Goal: Find contact information: Find contact information

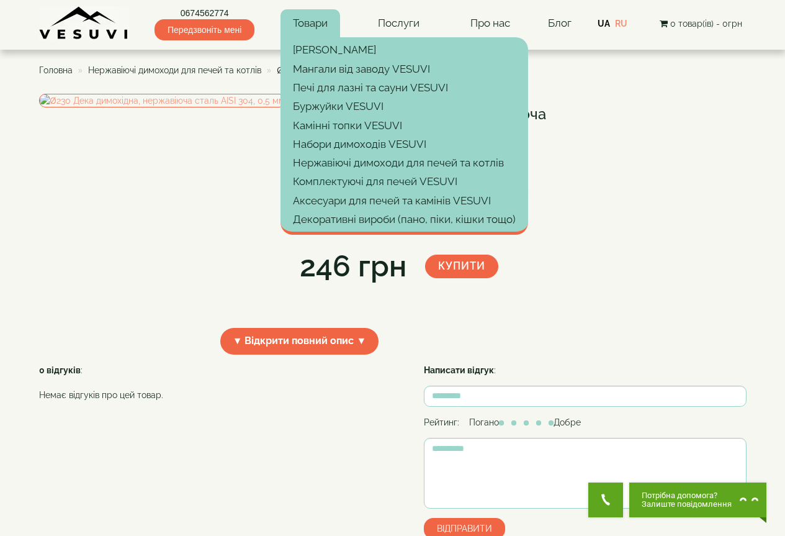
click at [321, 14] on link "Товари" at bounding box center [310, 23] width 60 height 29
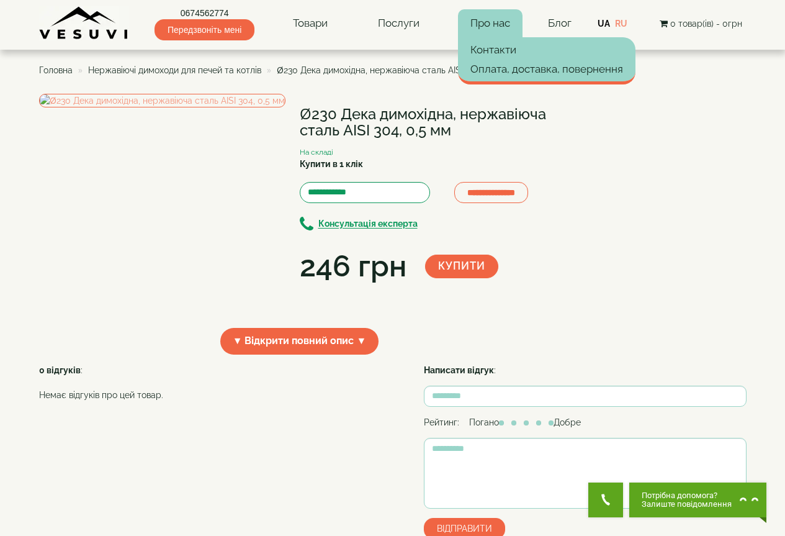
click at [480, 27] on link "Про нас" at bounding box center [490, 23] width 65 height 29
click at [473, 12] on link "Про нас" at bounding box center [490, 23] width 65 height 29
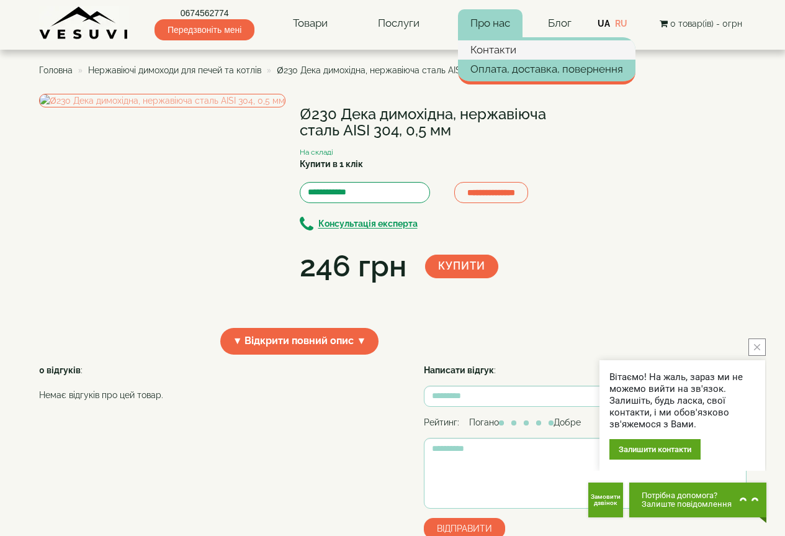
click at [491, 45] on link "Контакти" at bounding box center [546, 49] width 177 height 19
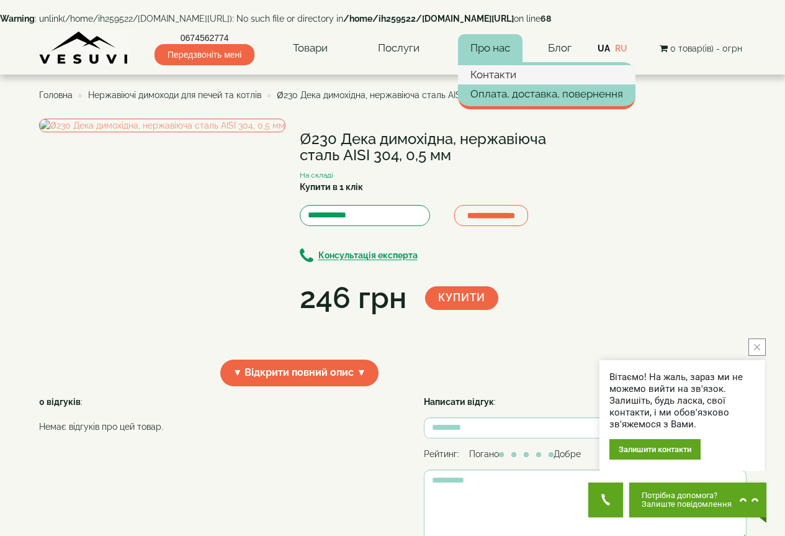
click at [498, 65] on link "Контакти" at bounding box center [546, 74] width 177 height 19
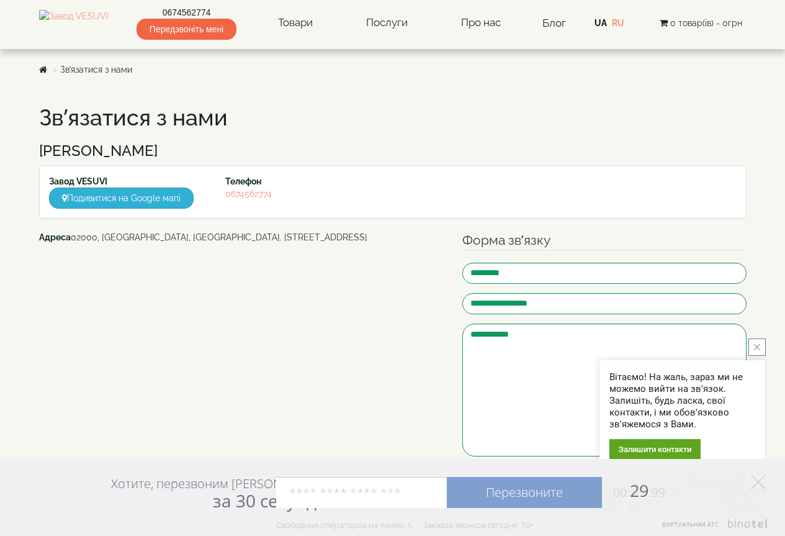
click at [137, 200] on link "Подивитися на Google мапі" at bounding box center [121, 197] width 145 height 21
